Goal: Task Accomplishment & Management: Complete application form

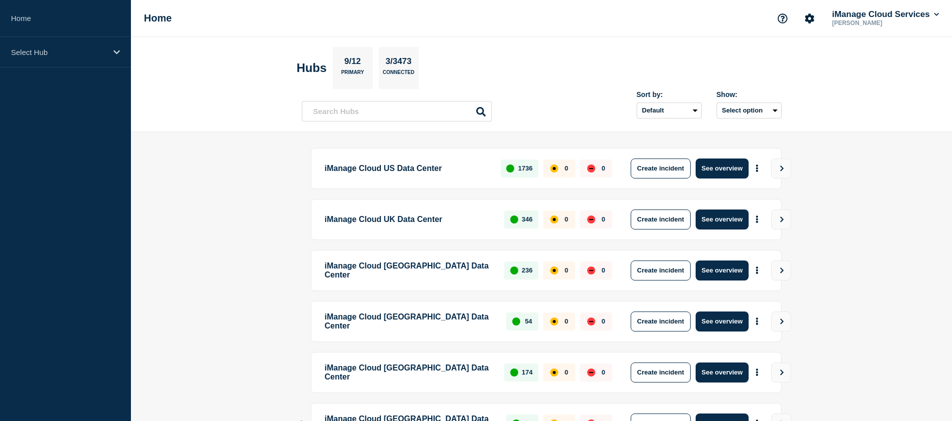
scroll to position [225, 0]
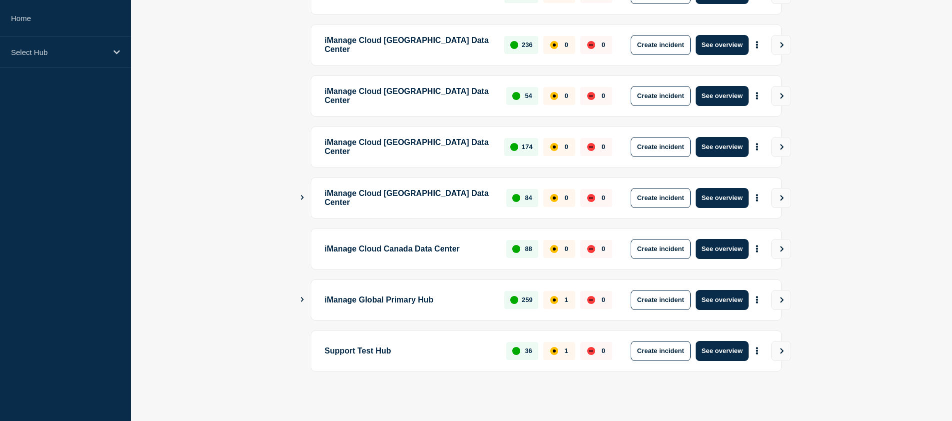
click at [302, 300] on icon "Show Connected Hubs" at bounding box center [302, 299] width 3 height 5
click at [303, 297] on icon "Show Connected Hubs" at bounding box center [302, 299] width 5 height 6
click at [669, 302] on button "Create incident" at bounding box center [661, 300] width 60 height 20
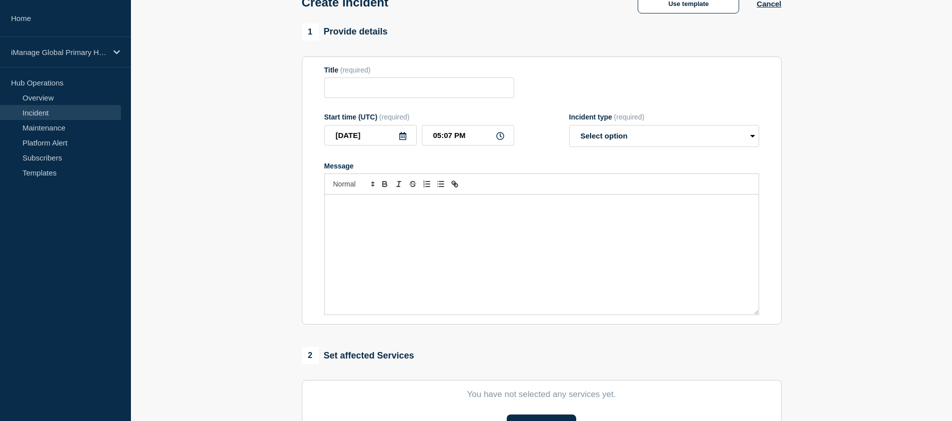
scroll to position [288, 0]
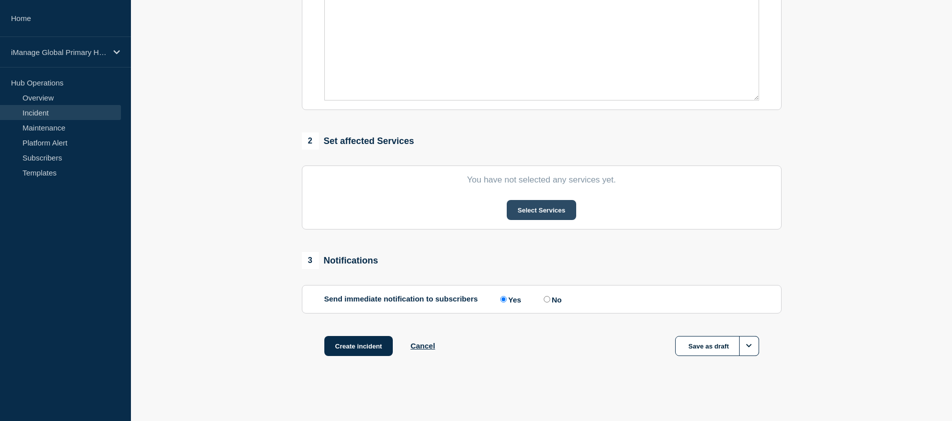
click at [539, 201] on button "Select Services" at bounding box center [541, 210] width 69 height 20
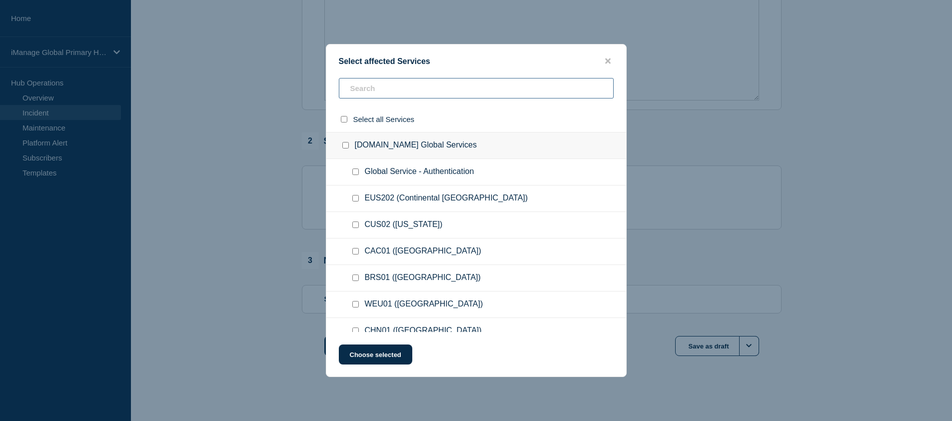
click at [448, 93] on input "text" at bounding box center [476, 88] width 275 height 20
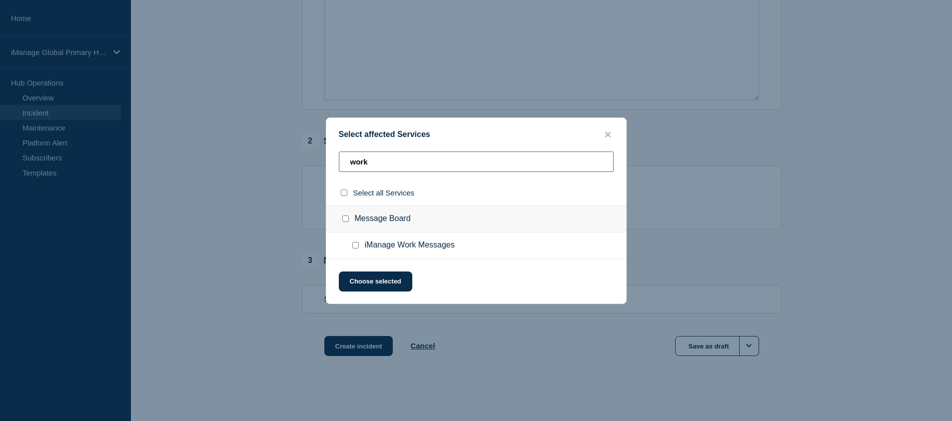
type input "work"
click at [356, 248] on input "iManage Work Messages checkbox" at bounding box center [355, 245] width 6 height 6
checkbox input "true"
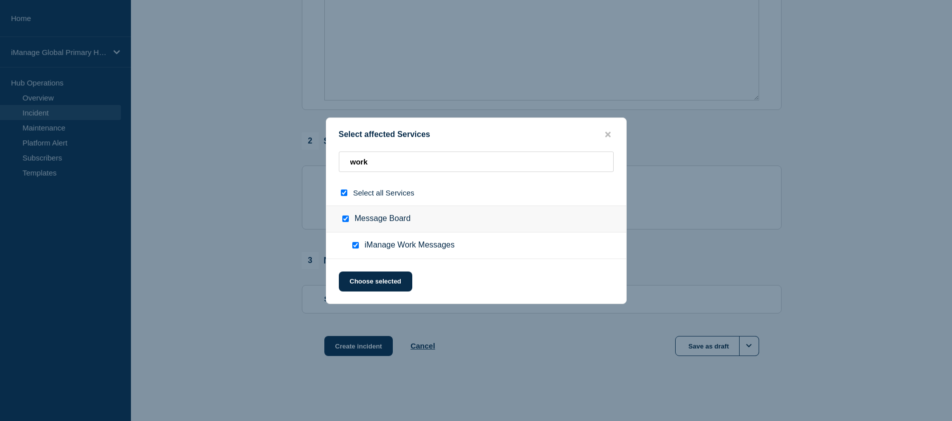
click at [267, 235] on div at bounding box center [476, 210] width 952 height 421
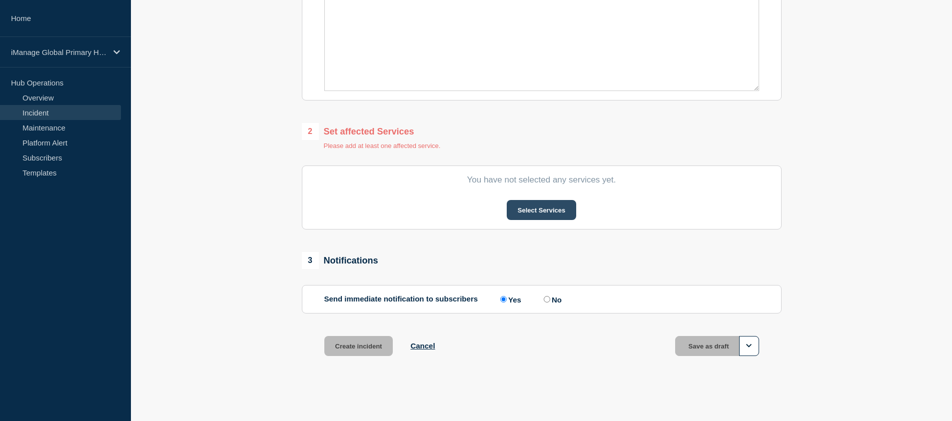
click at [542, 220] on button "Select Services" at bounding box center [541, 210] width 69 height 20
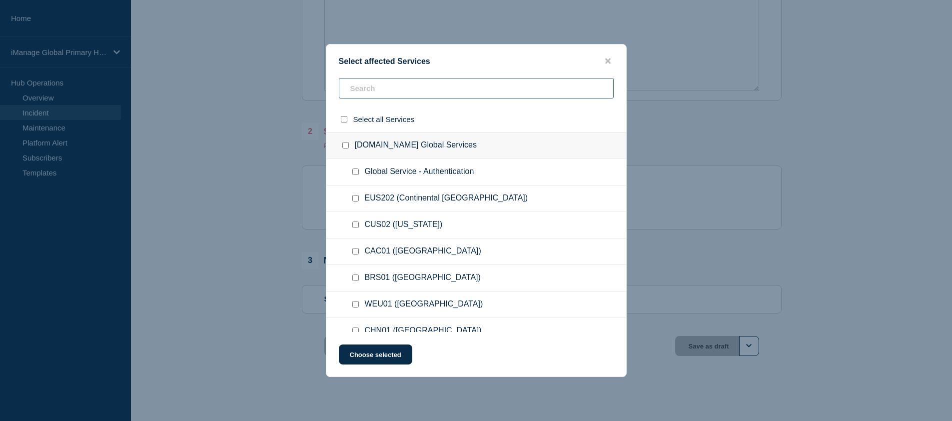
click at [501, 90] on input "text" at bounding box center [476, 88] width 275 height 20
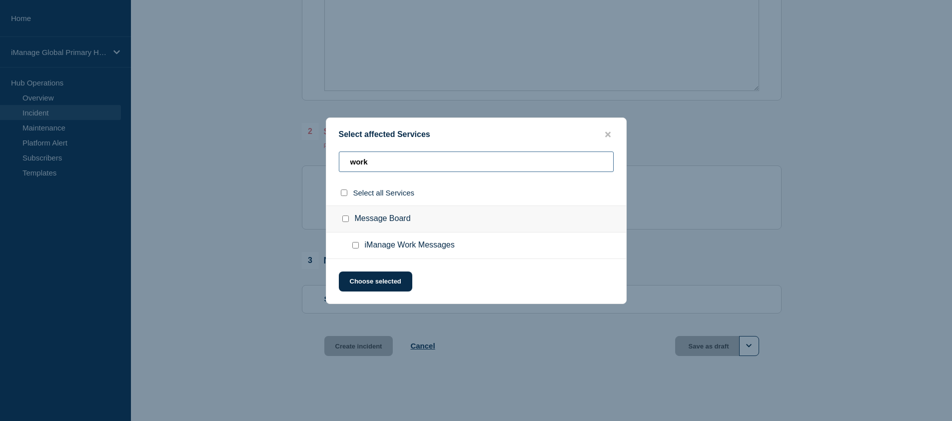
type input "work"
click at [355, 246] on input "iManage Work Messages checkbox" at bounding box center [355, 245] width 6 height 6
checkbox input "true"
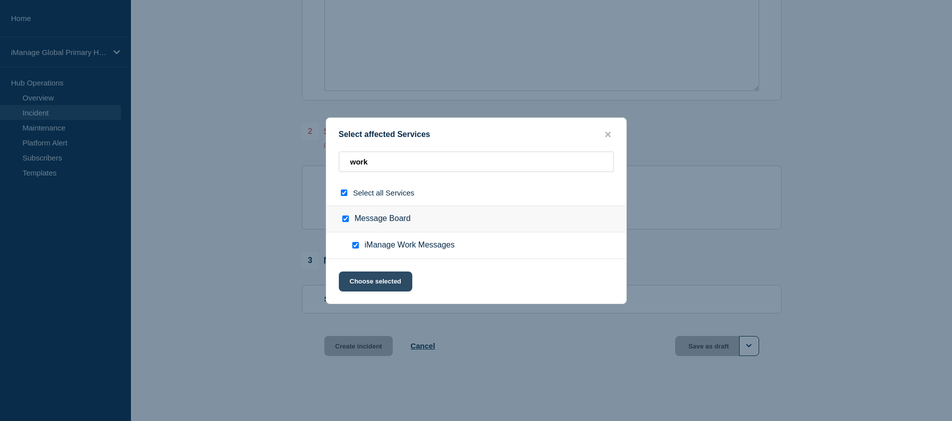
click at [362, 286] on button "Choose selected" at bounding box center [375, 281] width 73 height 20
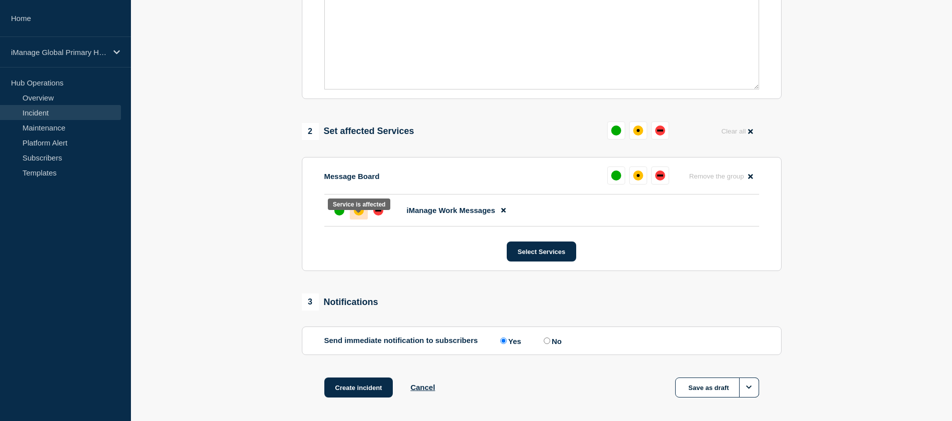
click at [366, 219] on div at bounding box center [359, 210] width 18 height 18
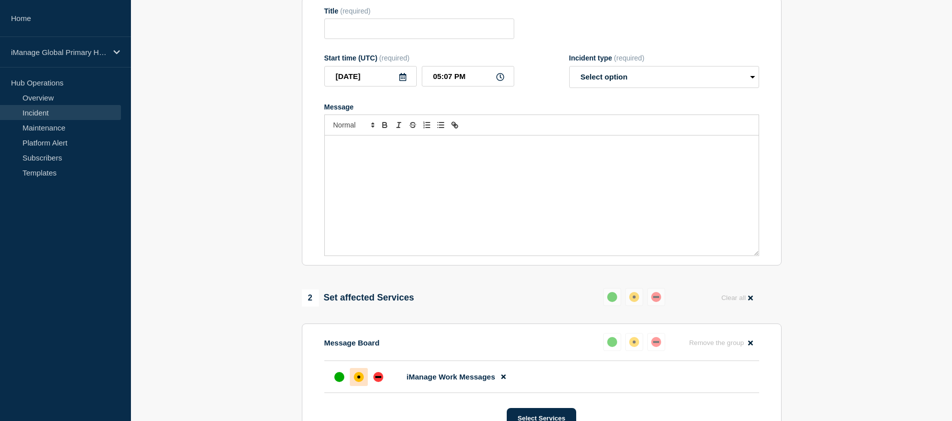
click at [514, 168] on div "Message" at bounding box center [542, 195] width 434 height 120
click at [619, 88] on select "Select option Investigating Identified Monitoring" at bounding box center [664, 77] width 190 height 22
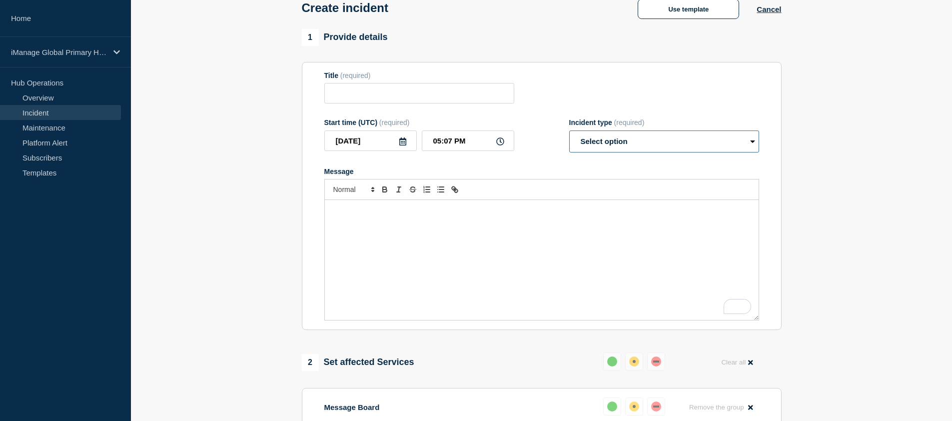
scroll to position [0, 0]
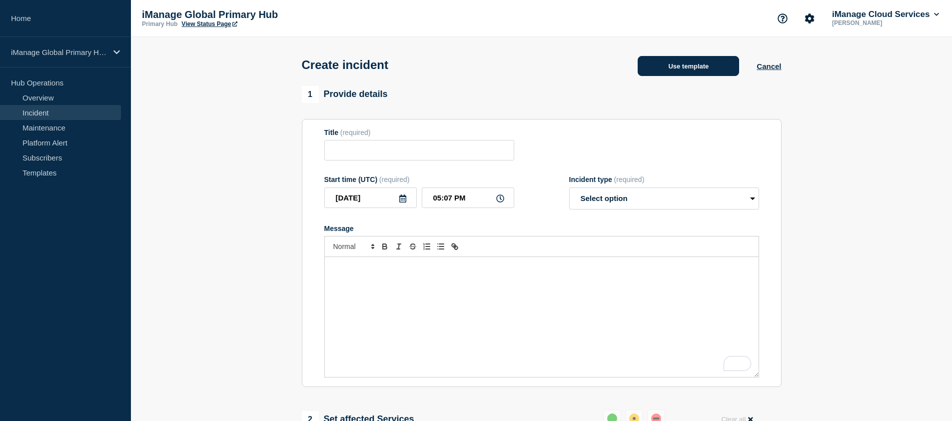
click at [686, 62] on button "Use template" at bounding box center [688, 66] width 101 height 20
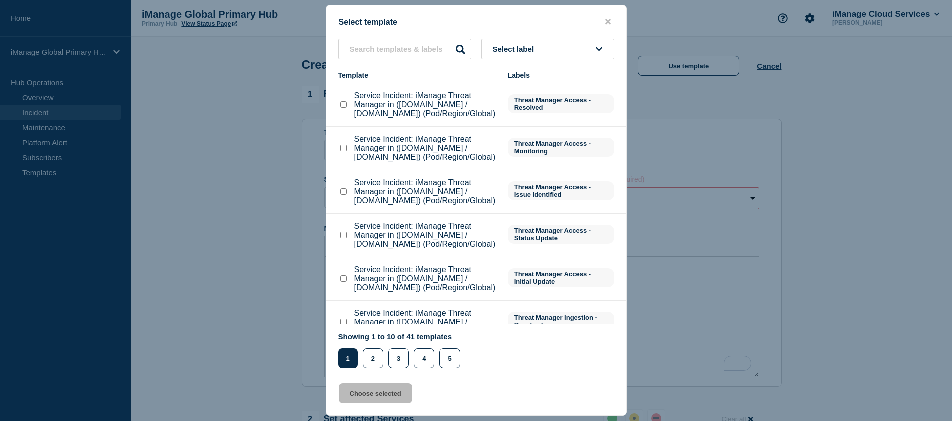
scroll to position [12, 0]
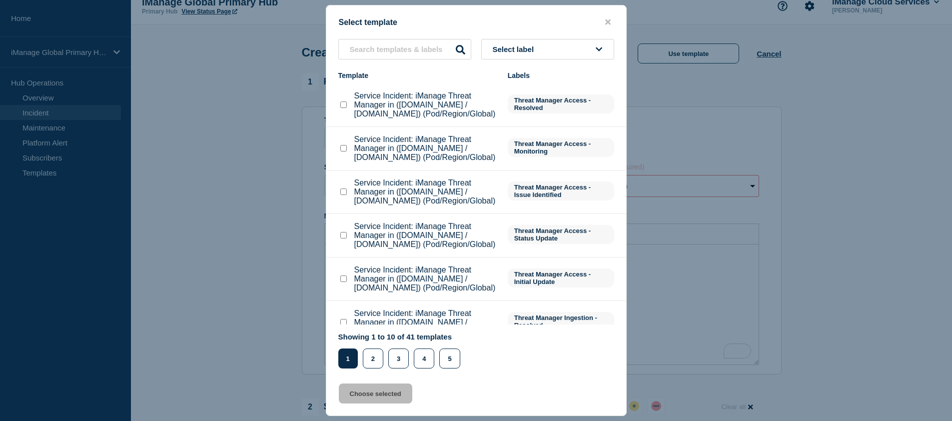
click at [551, 50] on button "Select label" at bounding box center [547, 49] width 133 height 20
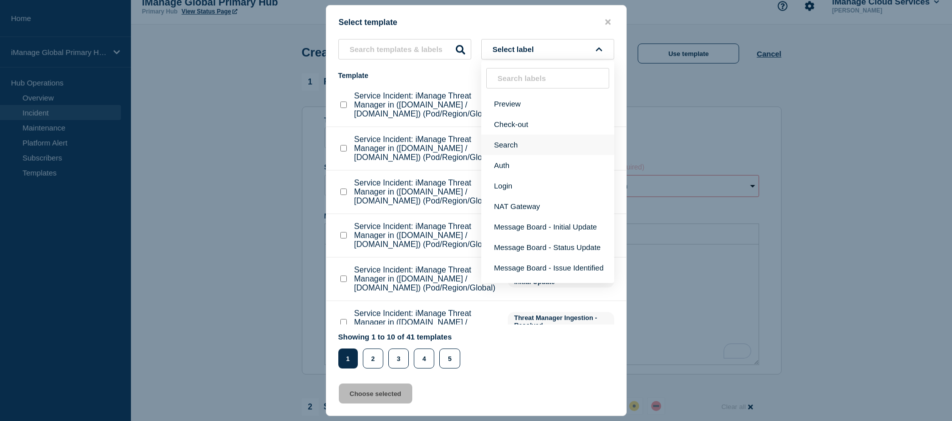
scroll to position [45, 0]
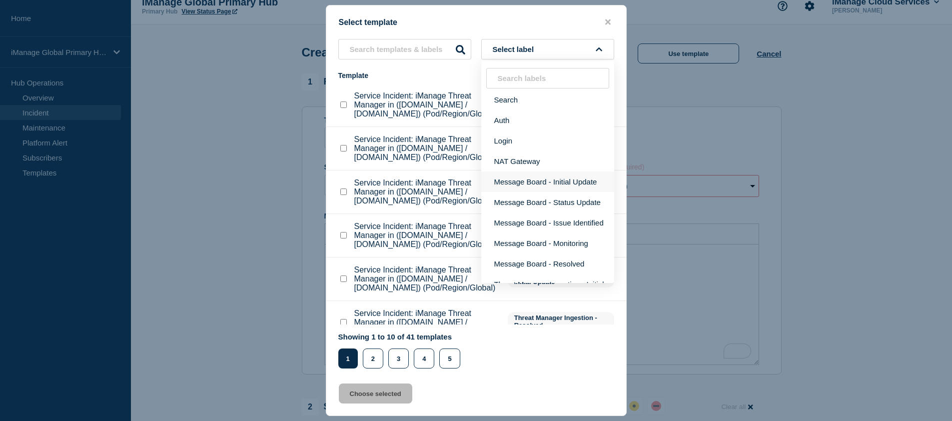
click at [556, 192] on button "Message Board - Initial Update" at bounding box center [547, 181] width 133 height 20
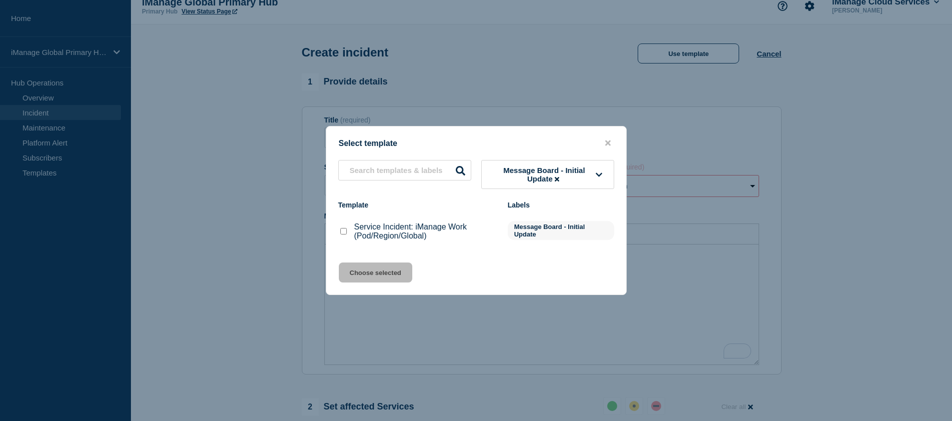
click at [343, 233] on input "Service Incident: iManage Work (Pod/Region/Global) checkbox" at bounding box center [343, 231] width 6 height 6
checkbox input "true"
click at [389, 275] on button "Choose selected" at bounding box center [375, 272] width 73 height 20
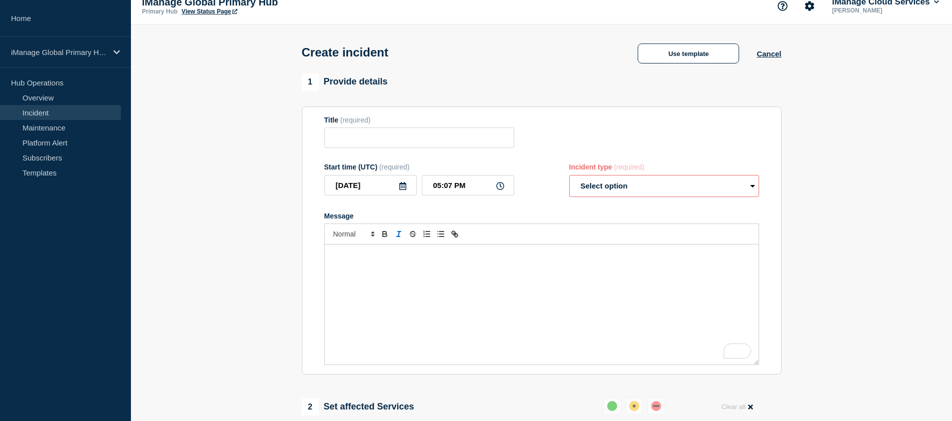
type input "Service Incident: iManage Work (Pod/Region/Global)"
select select "investigating"
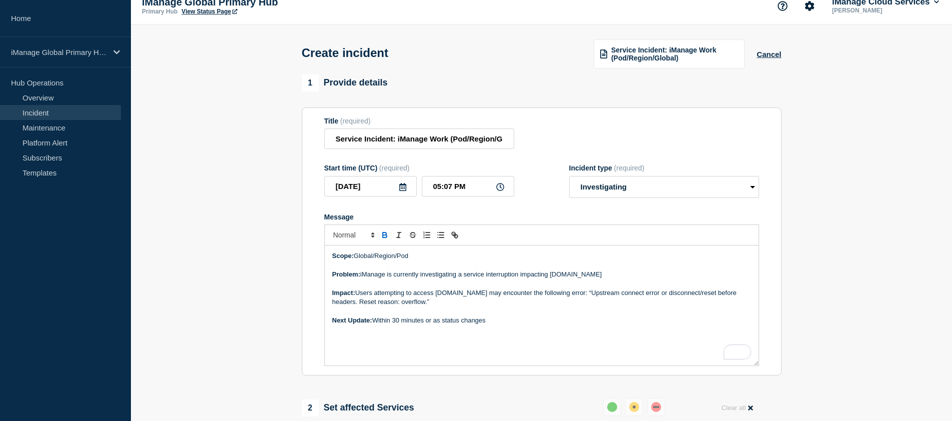
scroll to position [14, 0]
click at [456, 145] on input "Service Incident: iManage Work (Pod/Region/Global)" at bounding box center [419, 137] width 190 height 20
drag, startPoint x: 451, startPoint y: 144, endPoint x: 518, endPoint y: 138, distance: 67.7
click at [518, 138] on div "Title (required) Service Incident: iManage Work (Pod/Region/Global)" at bounding box center [541, 131] width 435 height 32
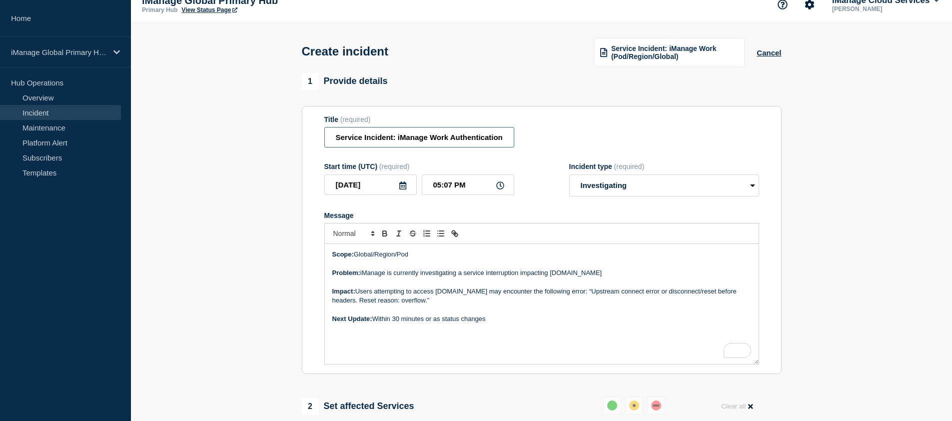
scroll to position [0, 0]
type input "Service Incident: iManage Work Authentication"
drag, startPoint x: 355, startPoint y: 265, endPoint x: 415, endPoint y: 261, distance: 60.1
click at [415, 259] on p "Scope: Global/Region/Pod" at bounding box center [541, 254] width 419 height 9
click at [379, 259] on p "Scope: Authentication" at bounding box center [541, 254] width 419 height 9
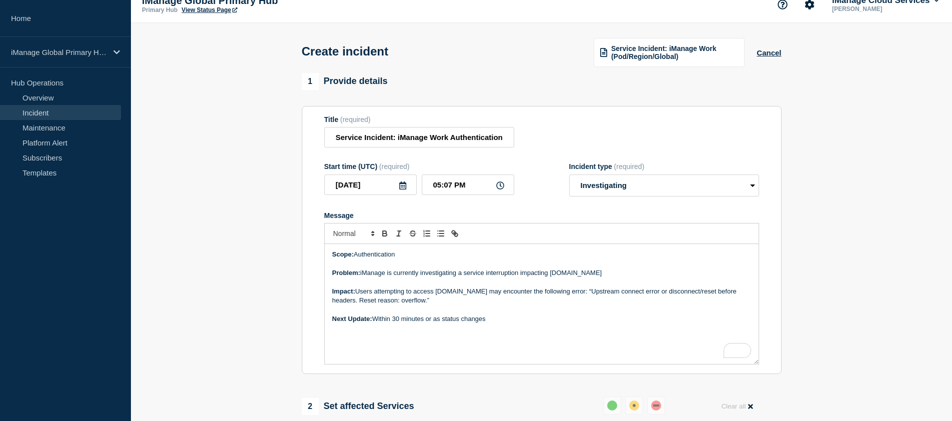
click at [379, 259] on p "Scope: Authentication" at bounding box center [541, 254] width 419 height 9
click at [442, 277] on p "Problem: iManage is currently investigating a service interruption impacting cl…" at bounding box center [541, 272] width 419 height 9
click at [409, 277] on p "Problem: iManage is currently investigating a service interruption impacting cl…" at bounding box center [541, 272] width 419 height 9
click at [408, 277] on p "Problem: iManage is currently investigating a service interruption impacting cl…" at bounding box center [541, 272] width 419 height 9
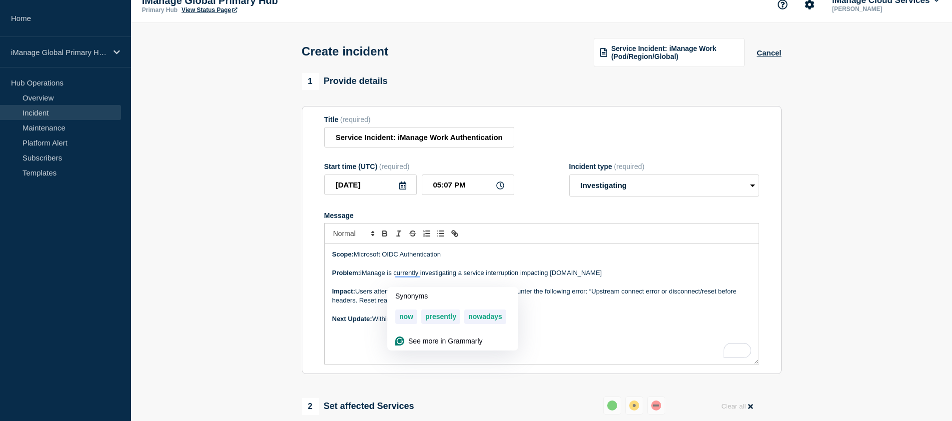
click at [445, 277] on p "Problem: iManage is currently investigating a service interruption impacting cl…" at bounding box center [541, 272] width 419 height 9
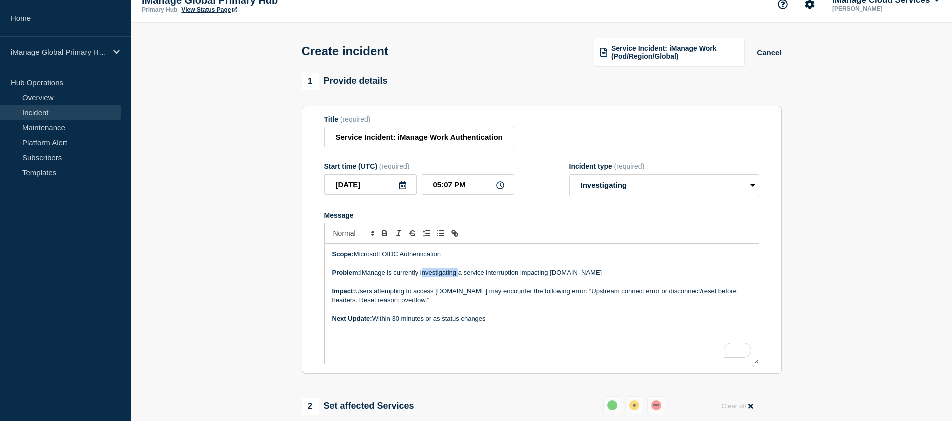
click at [445, 277] on p "Problem: iManage is currently investigating a service interruption impacting cl…" at bounding box center [541, 272] width 419 height 9
drag, startPoint x: 357, startPoint y: 264, endPoint x: 453, endPoint y: 263, distance: 96.0
click at [453, 259] on p "Scope: Microsoft OIDC Authentication" at bounding box center [541, 254] width 419 height 9
copy p "Microsoft OIDC Authentication"
click at [614, 277] on p "Problem: iManage is currently observing a service interruption impacting cloudi…" at bounding box center [541, 272] width 419 height 9
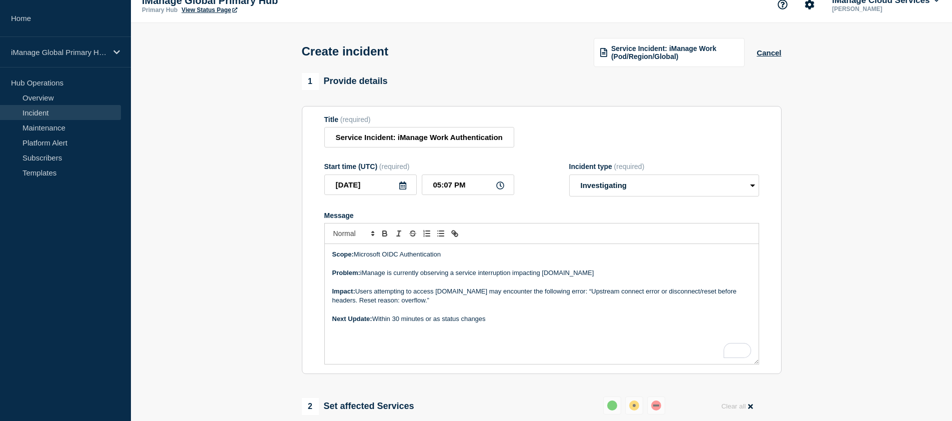
drag, startPoint x: 544, startPoint y: 281, endPoint x: 620, endPoint y: 281, distance: 76.5
click at [620, 277] on p "Problem: iManage is currently observing a service interruption impacting cloudi…" at bounding box center [541, 272] width 419 height 9
click at [446, 305] on p "Impact: Users attempting to access cloudimanage.com may encounter the following…" at bounding box center [541, 296] width 419 height 18
click at [420, 301] on p "Impact: Users attempting to access cloudimanage.com may encounter the following…" at bounding box center [541, 296] width 419 height 18
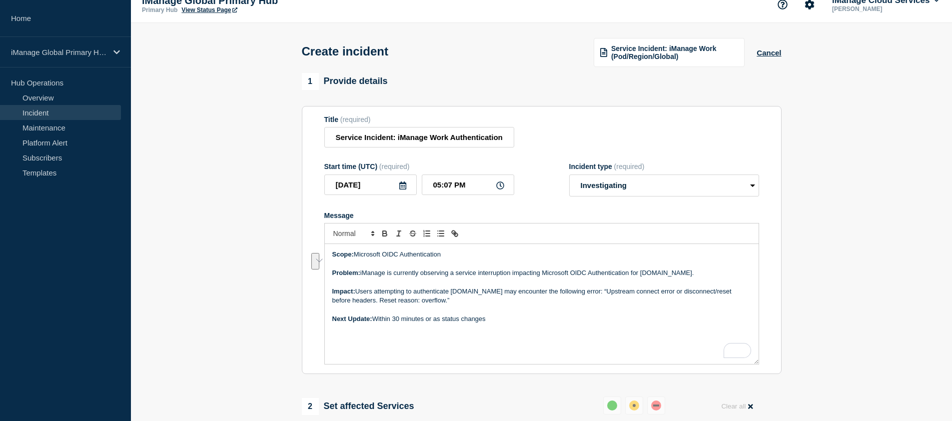
drag, startPoint x: 509, startPoint y: 301, endPoint x: 760, endPoint y: 308, distance: 251.0
click at [760, 308] on section "Title (required) Service Incident: iManage Work Authentication Start time (UTC)…" at bounding box center [542, 240] width 480 height 268
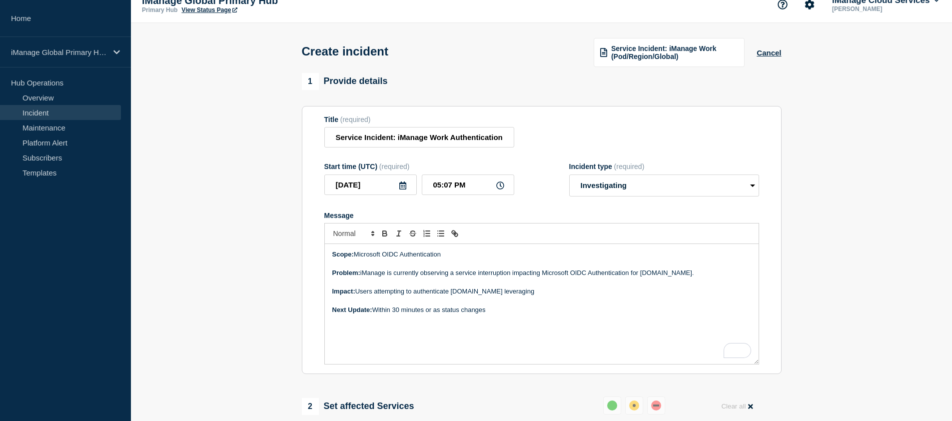
click at [455, 259] on p "Scope: Microsoft OIDC Authentication" at bounding box center [541, 254] width 419 height 9
drag, startPoint x: 441, startPoint y: 262, endPoint x: 356, endPoint y: 261, distance: 85.5
click at [356, 259] on p "Scope: Microsoft OIDC Authentication" at bounding box center [541, 254] width 419 height 9
copy p "Microsoft OIDC Authentication"
click at [559, 286] on p "To enrich screen reader interactions, please activate Accessibility in Grammarl…" at bounding box center [541, 281] width 419 height 9
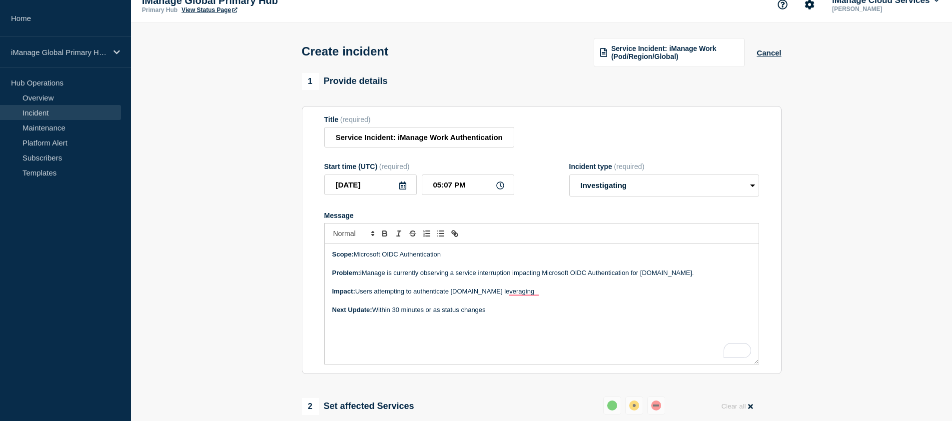
click at [556, 296] on p "Impact: Users attempting to authenticate cloudimanage.com leveraging" at bounding box center [541, 291] width 419 height 9
click at [659, 296] on p "Impact: Users attempting to authenticate cloudimanage.com leveraging Microsoft …" at bounding box center [541, 291] width 419 height 9
click at [450, 296] on p "Impact: Users attempting to authenticate cloudimanage.com leveraging Microsoft …" at bounding box center [541, 291] width 419 height 9
click at [658, 295] on p "Impact: Users attempting to authenticate to cloudimanage.com leveraging Microso…" at bounding box center [541, 291] width 419 height 9
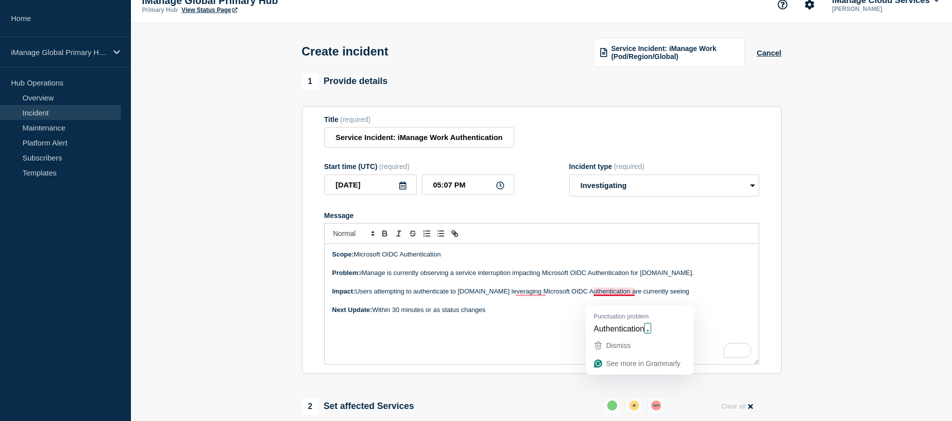
click at [522, 314] on p "Next Update: Within 30 minutes or as status changes" at bounding box center [541, 309] width 419 height 9
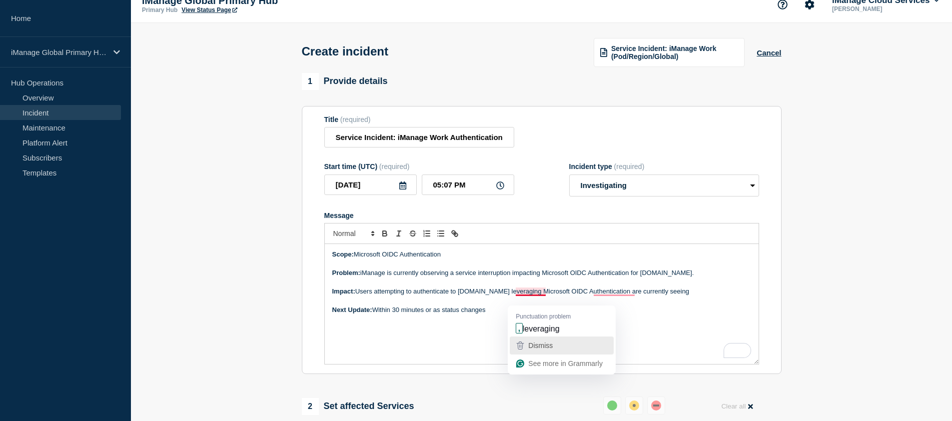
click at [563, 347] on div "Dismiss" at bounding box center [561, 345] width 95 height 15
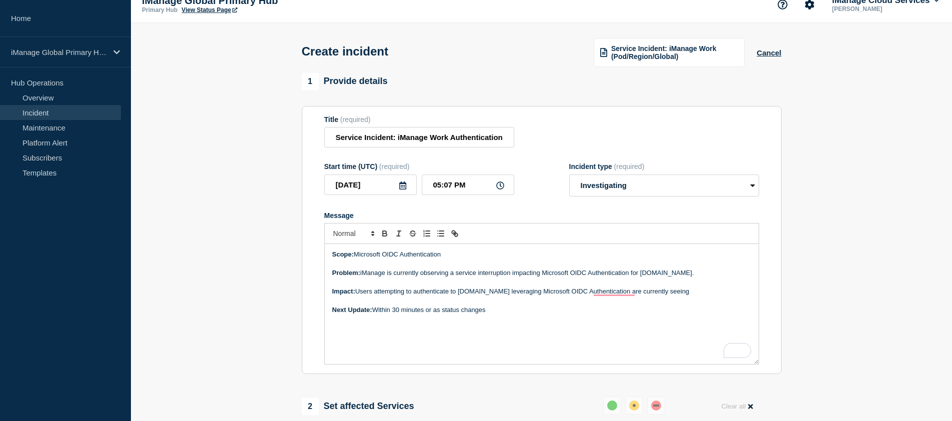
click at [483, 329] on div "Scope: Microsoft OIDC Authentication Problem: iManage is currently observing a …" at bounding box center [542, 304] width 434 height 120
click at [520, 305] on p "To enrich screen reader interactions, please activate Accessibility in Grammarl…" at bounding box center [541, 300] width 419 height 9
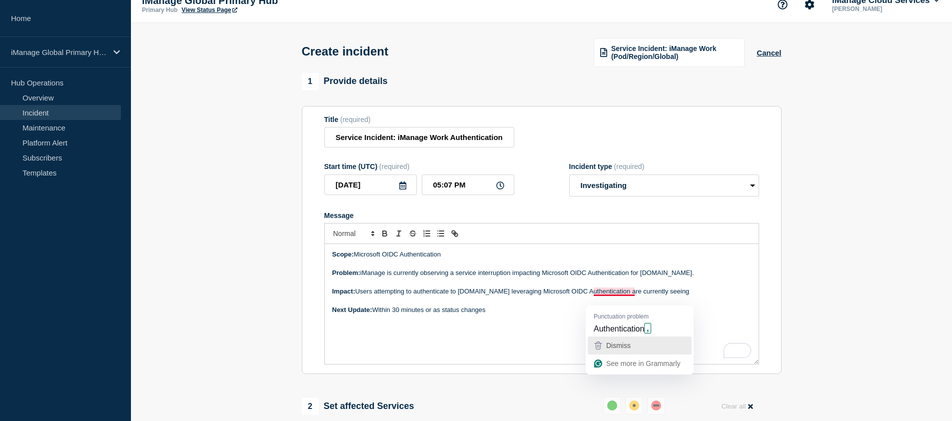
click at [630, 347] on span "Dismiss" at bounding box center [618, 345] width 24 height 8
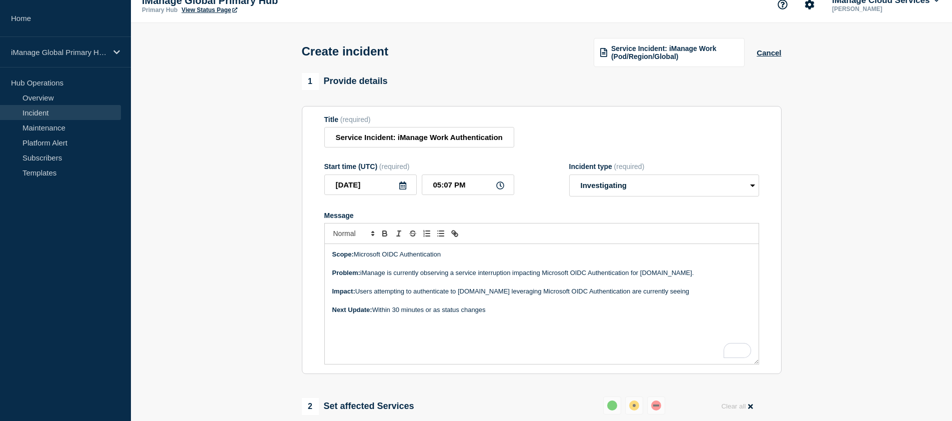
click at [707, 296] on p "Impact: Users attempting to authenticate to cloudimanage.com leveraging Microso…" at bounding box center [541, 291] width 419 height 9
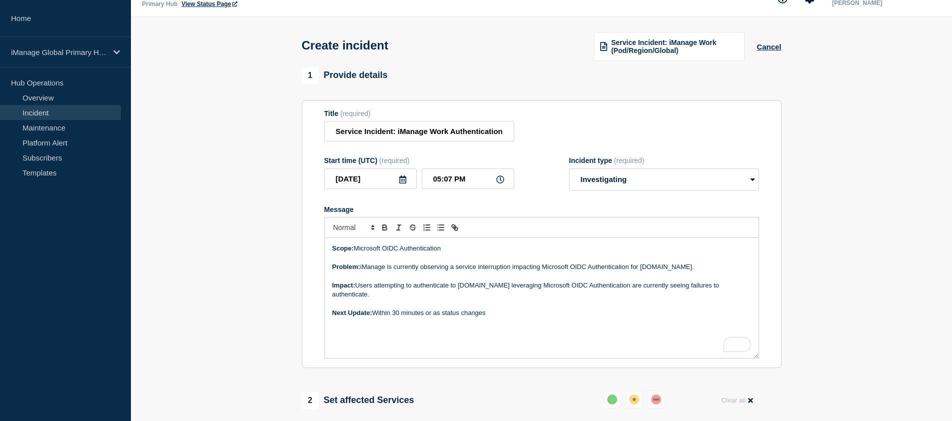
click at [382, 317] on p "Next Update: Within 30 minutes or as status changes" at bounding box center [541, 312] width 419 height 9
click at [379, 299] on p "Impact: Users attempting to authenticate to cloudimanage.com leveraging Microso…" at bounding box center [541, 290] width 419 height 18
click at [678, 336] on p "Next Update: Within 30 minutes or as status changes" at bounding box center [541, 331] width 419 height 9
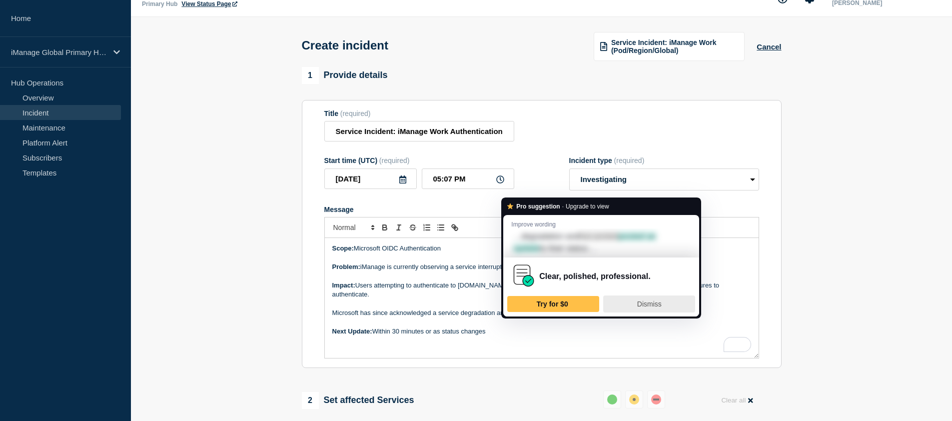
click at [657, 304] on span "Dismiss" at bounding box center [649, 304] width 24 height 8
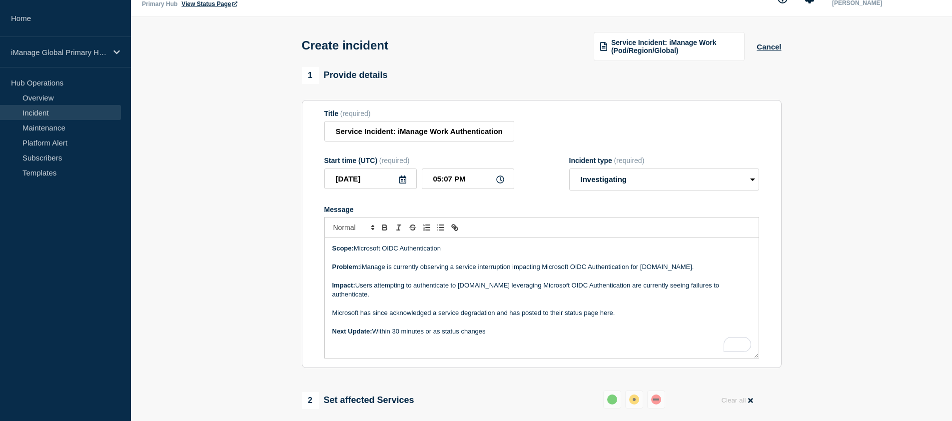
click at [605, 317] on p "Microsoft has since acknowledged a service degradation and has posted to their …" at bounding box center [541, 312] width 419 height 9
click at [449, 233] on button "Toggle link" at bounding box center [455, 227] width 14 height 12
paste input "ttps://status.cloud.microsoft/m365/referrer=serviceStatusRedirect"
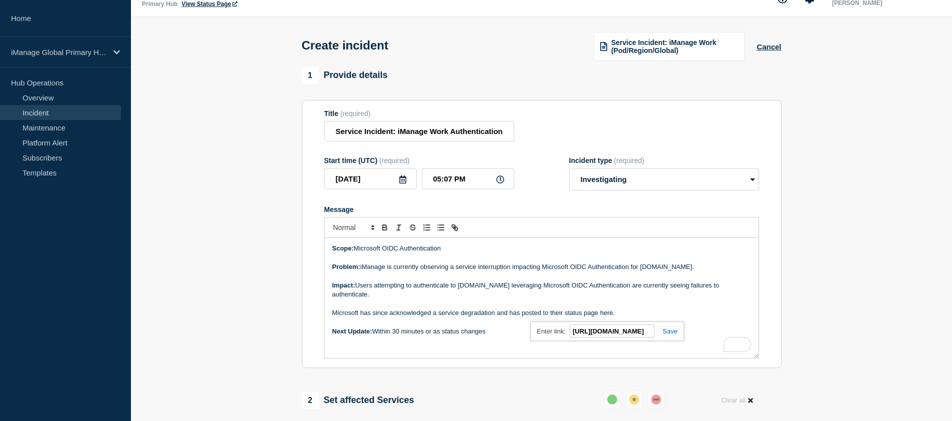
click at [670, 335] on link at bounding box center [666, 330] width 23 height 7
click at [631, 317] on p "Microsoft has since acknowledged a service degradation and has posted to their …" at bounding box center [541, 312] width 419 height 9
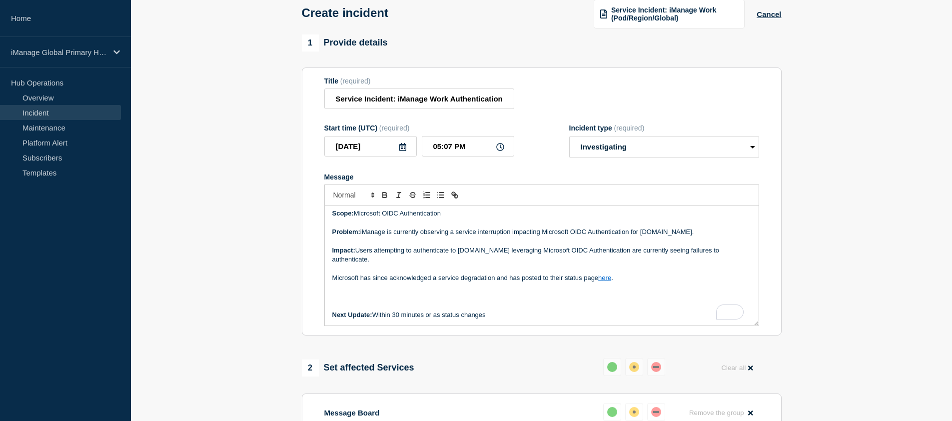
scroll to position [73, 0]
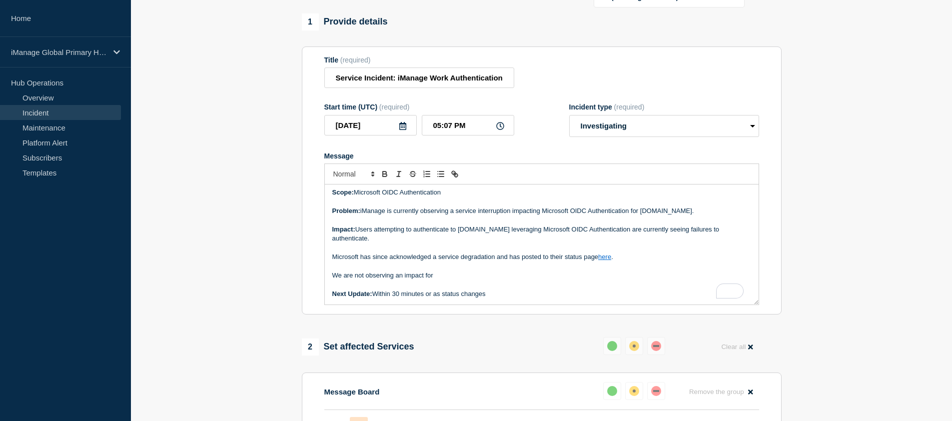
click at [472, 280] on p "We are not observing an impact for" at bounding box center [541, 275] width 419 height 9
click at [535, 289] on p "To enrich screen reader interactions, please activate Accessibility in Grammarl…" at bounding box center [541, 284] width 419 height 9
click at [499, 280] on p "We are not observing an impact for Microsoft SAML SSO and the steps for configu…" at bounding box center [541, 275] width 419 height 9
drag, startPoint x: 510, startPoint y: 282, endPoint x: 599, endPoint y: 284, distance: 89.0
click at [599, 280] on p "We are not observing an impact for Microsoft SAML SSO and the steps for configu…" at bounding box center [541, 275] width 419 height 9
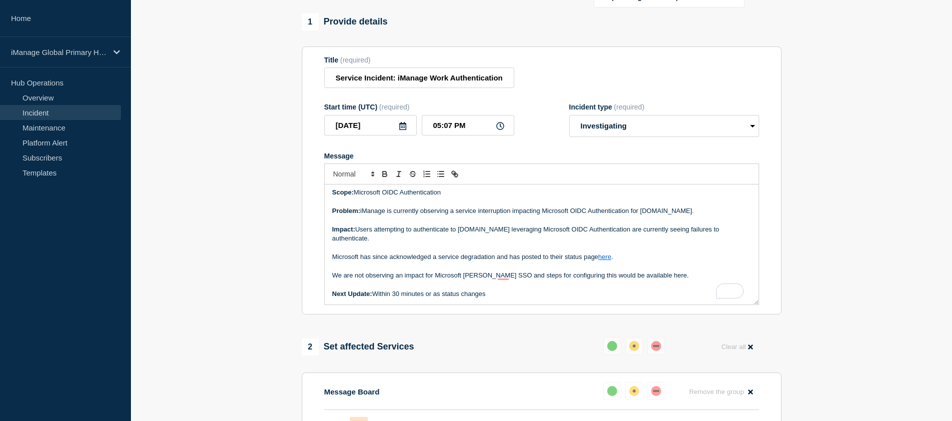
click at [647, 280] on p "We are not observing an impact for Microsoft SAML SSO and steps for configuring…" at bounding box center [541, 275] width 419 height 9
click at [455, 178] on icon "Toggle link" at bounding box center [454, 173] width 9 height 9
paste input "ttps://docs.imanage.com/cloud/cc-help/en-US/Configure_SAML_SSO_in_Microsoft_Ent…"
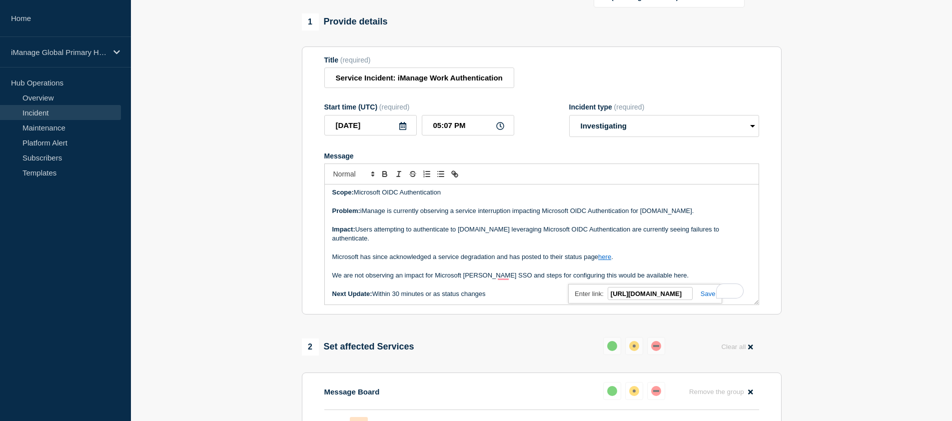
type input "https://docs.imanage.com/cloud/cc-help/en-US/Configure_SAML_SSO_in_Microsoft_En…"
click at [707, 297] on link at bounding box center [704, 293] width 23 height 7
click at [581, 280] on p "We are not observing an impact for Microsoft SAML SSO and steps for configuring…" at bounding box center [541, 275] width 419 height 9
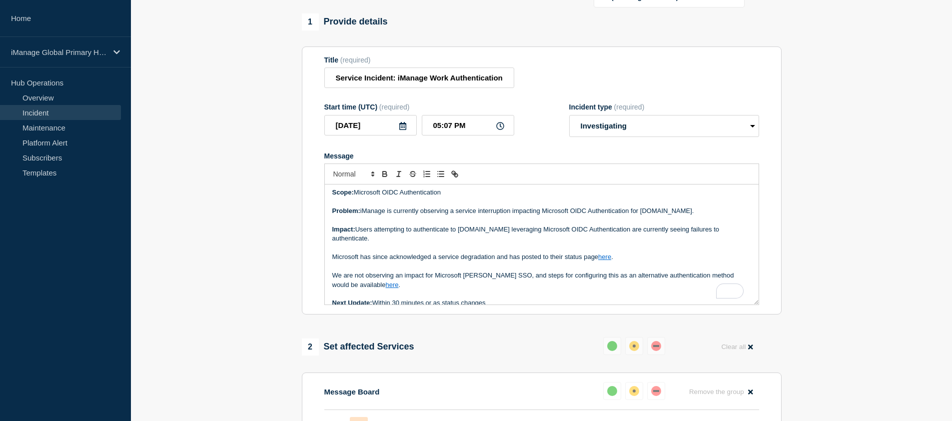
click at [479, 289] on p "We are not observing an impact for Microsoft SAML SSO, and steps for configurin…" at bounding box center [541, 280] width 419 height 18
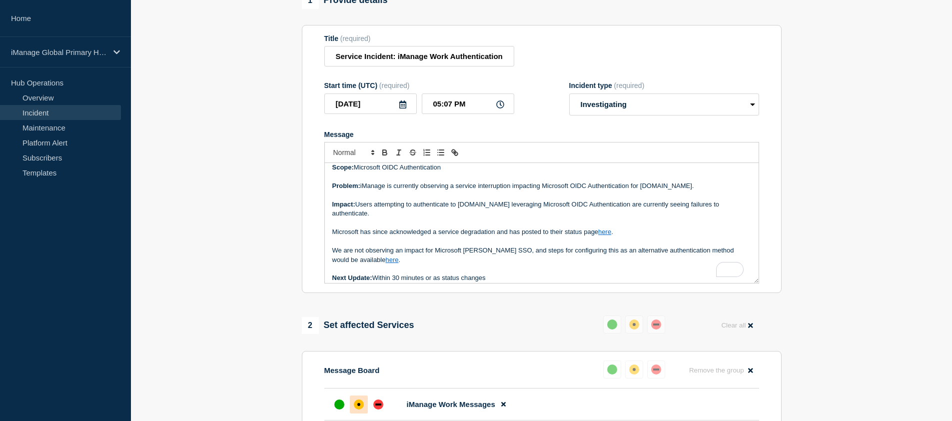
scroll to position [12, 0]
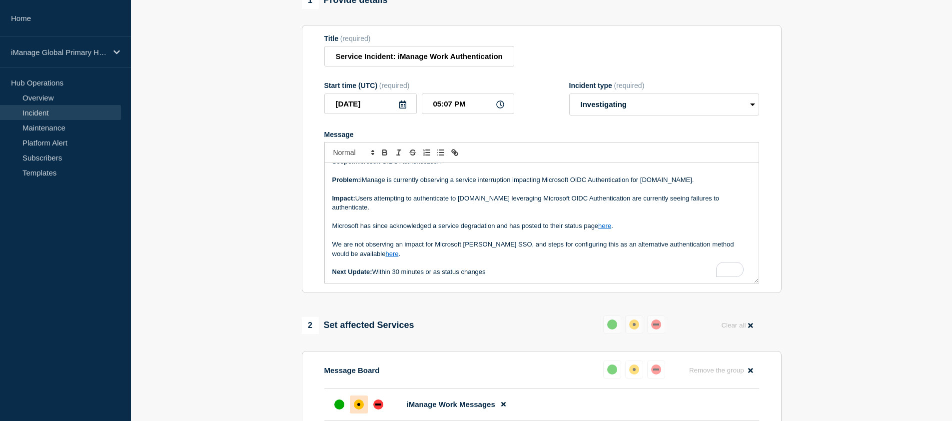
click at [439, 258] on p "We are not observing an impact for Microsoft SAML SSO, and steps for configurin…" at bounding box center [541, 249] width 419 height 18
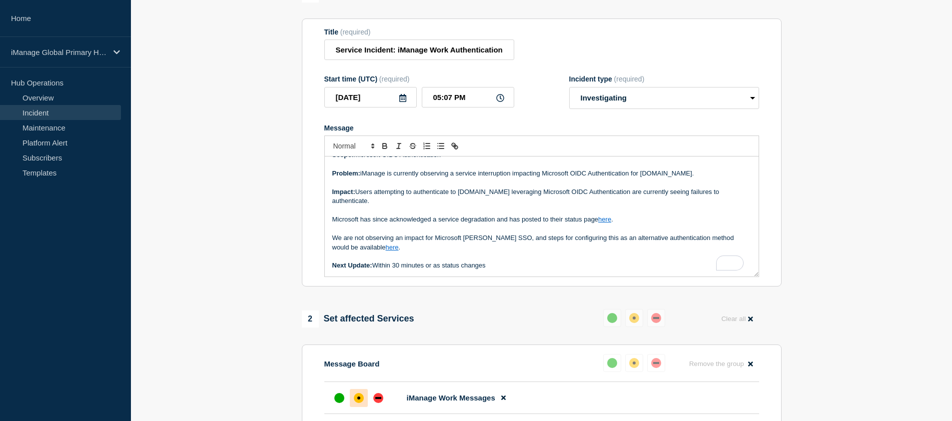
click at [454, 252] on p "We are not observing an impact for Microsoft SAML SSO, and steps for configurin…" at bounding box center [541, 242] width 419 height 18
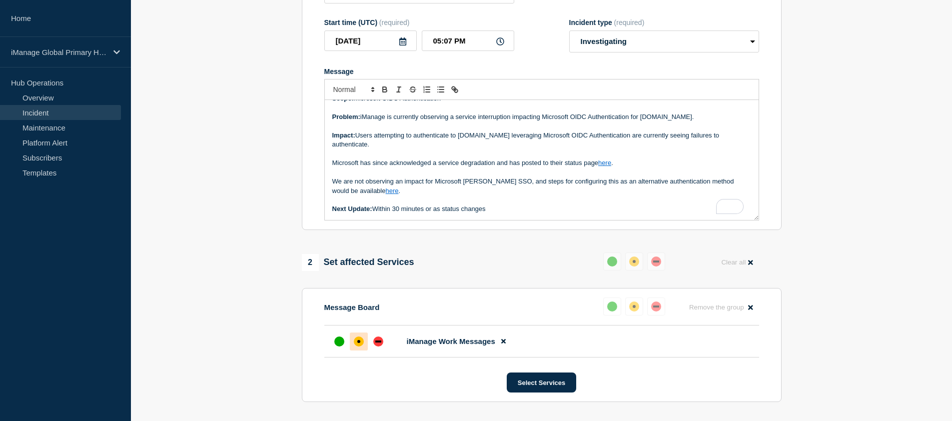
scroll to position [312, 0]
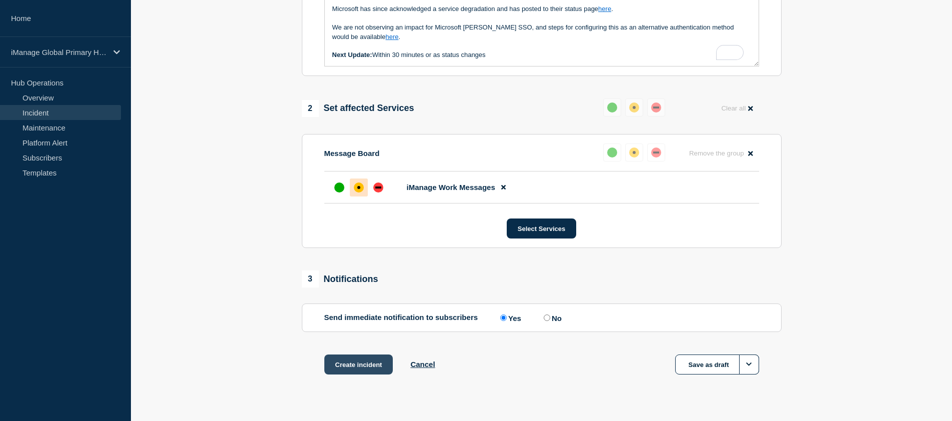
click at [363, 374] on button "Create incident" at bounding box center [358, 364] width 69 height 20
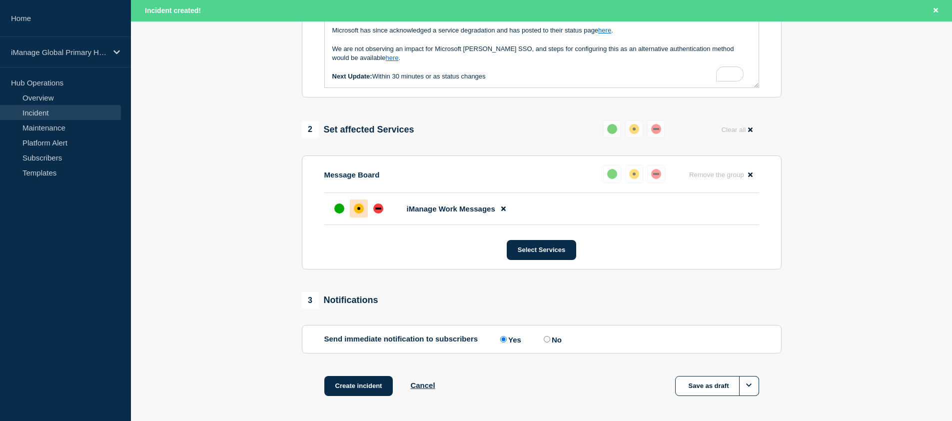
scroll to position [333, 0]
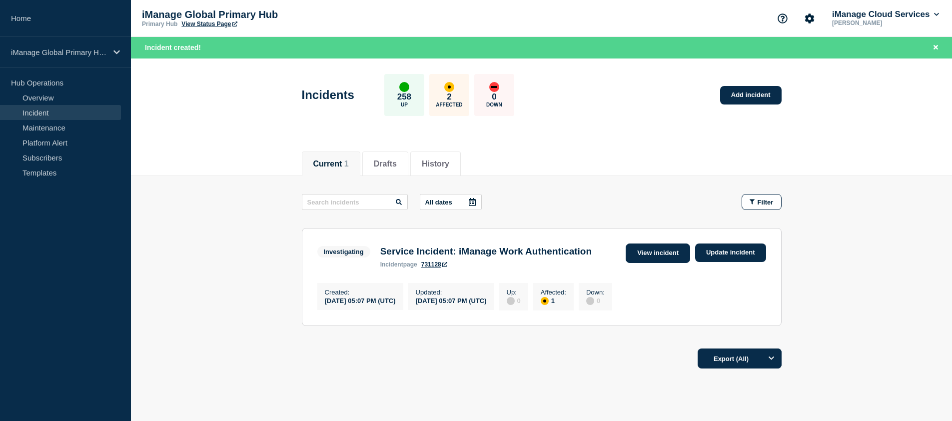
click at [640, 260] on link "View incident" at bounding box center [658, 252] width 64 height 19
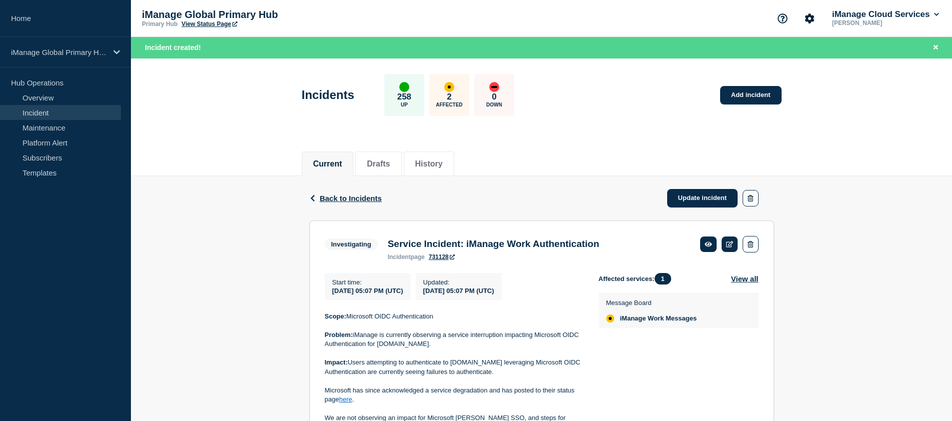
scroll to position [82, 0]
